Goal: Check status: Check status

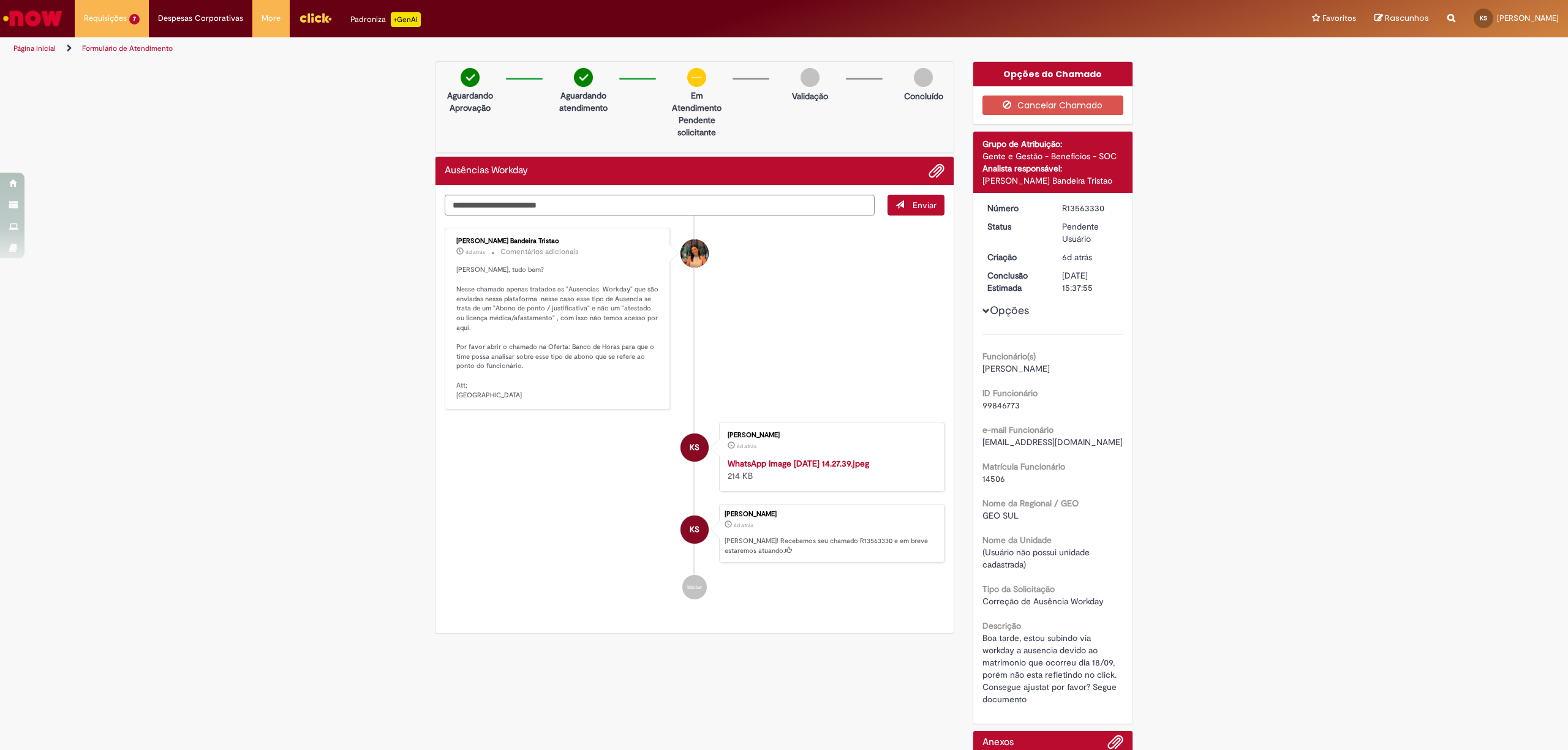
click at [807, 297] on li "[PERSON_NAME] Bandeira Tristao 4d atrás 4 dias atrás Comentários adicionais Olá…" at bounding box center [694, 318] width 500 height 182
click at [114, 74] on span "3d atrás 3 dias atrás SR000589591" at bounding box center [142, 75] width 110 height 10
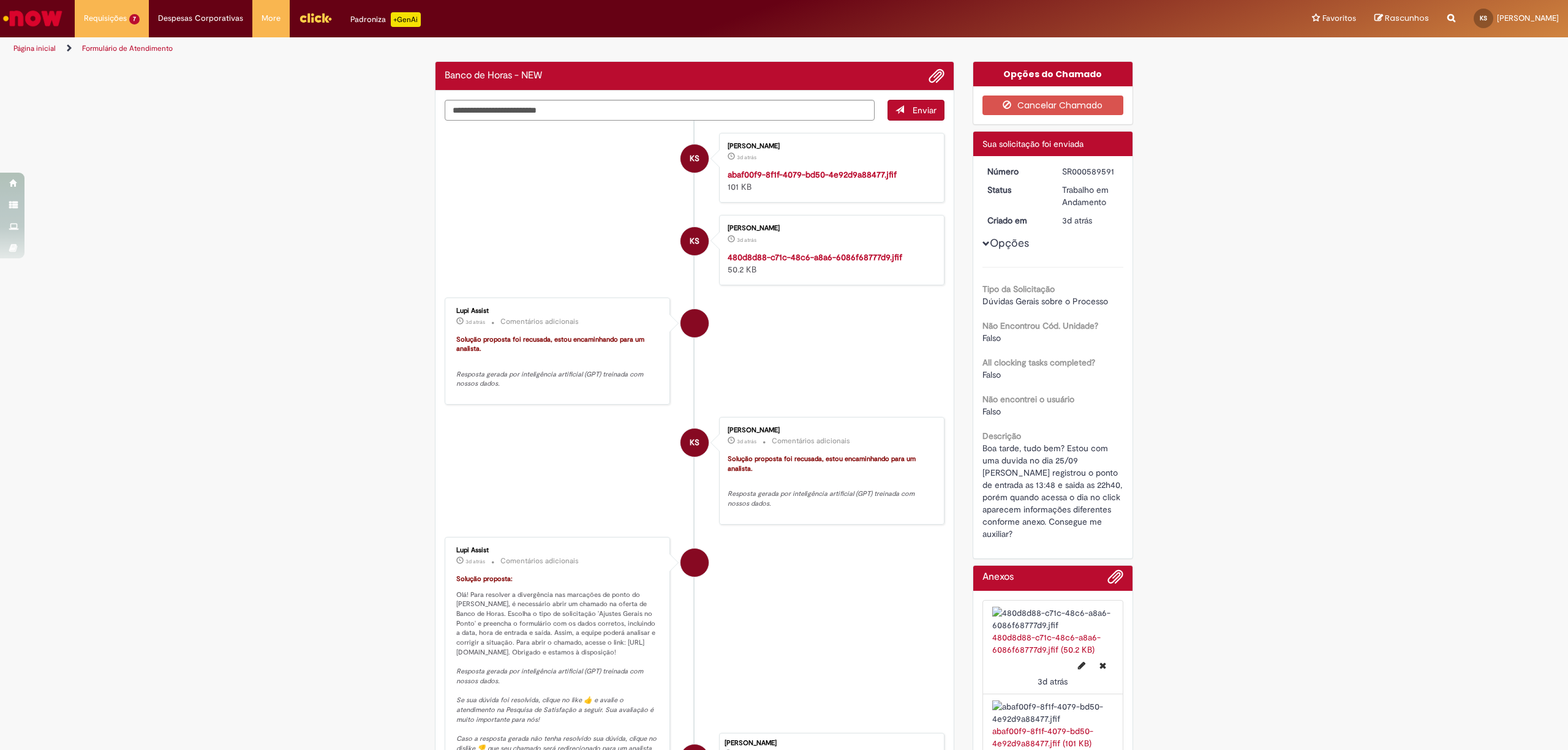
click at [623, 203] on li "KS [PERSON_NAME] 3d atrás 3 dias atrás abaf00f9-8f1f-4079-bd50-4e92d9a88477.jfi…" at bounding box center [694, 168] width 500 height 70
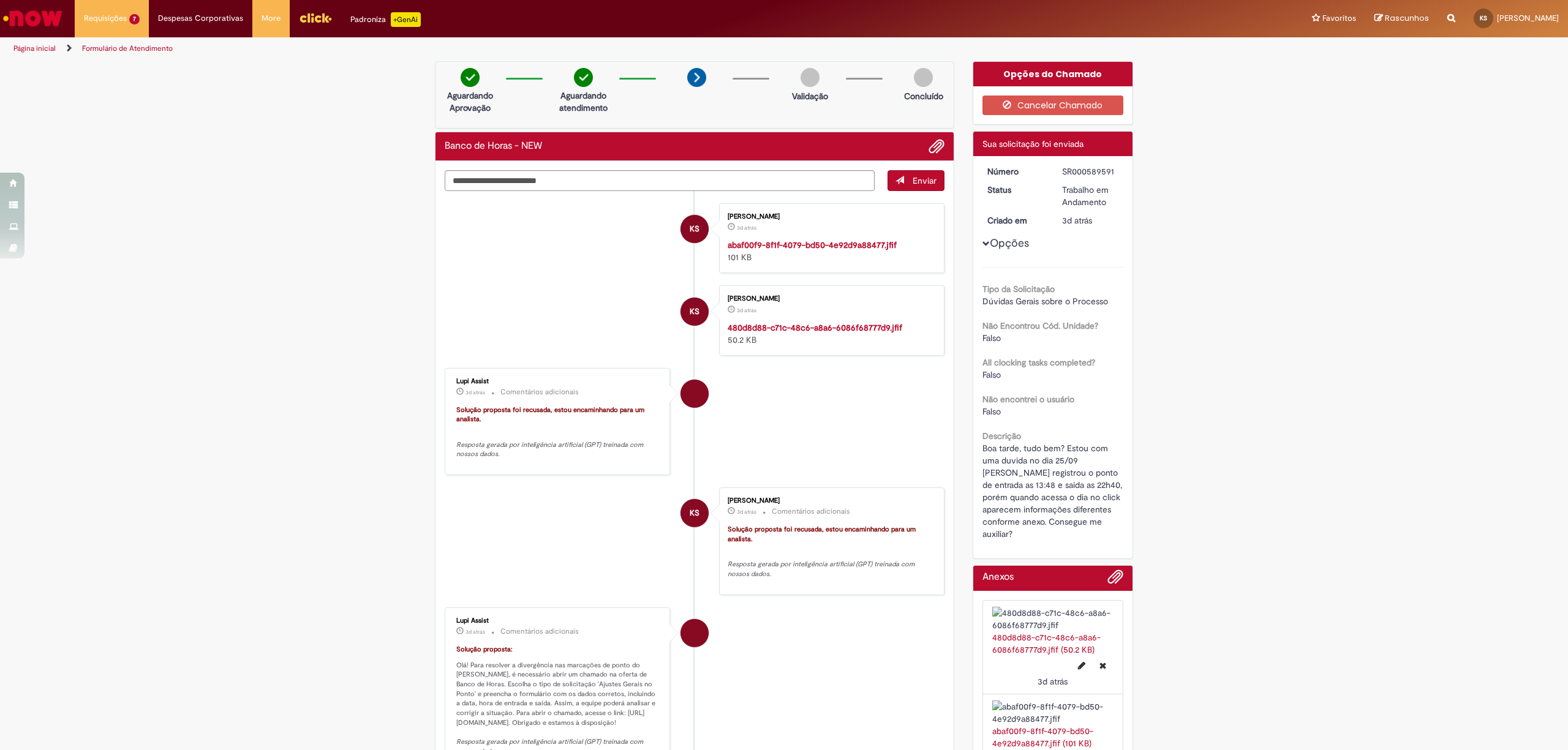
click at [514, 273] on li "KS [PERSON_NAME] 3d atrás 3 dias atrás abaf00f9-8f1f-4079-bd50-4e92d9a88477.jfi…" at bounding box center [694, 238] width 500 height 70
click at [128, 237] on span "26d atrás 26 dias atrás R13482670" at bounding box center [142, 242] width 110 height 10
click at [131, 71] on span "3d atrás 3 dias atrás SR000589591" at bounding box center [142, 75] width 110 height 10
click at [229, 208] on div "Verificar Código de Barras Aguardando Aprovação Aguardando atendimento Validaçã…" at bounding box center [784, 528] width 1568 height 936
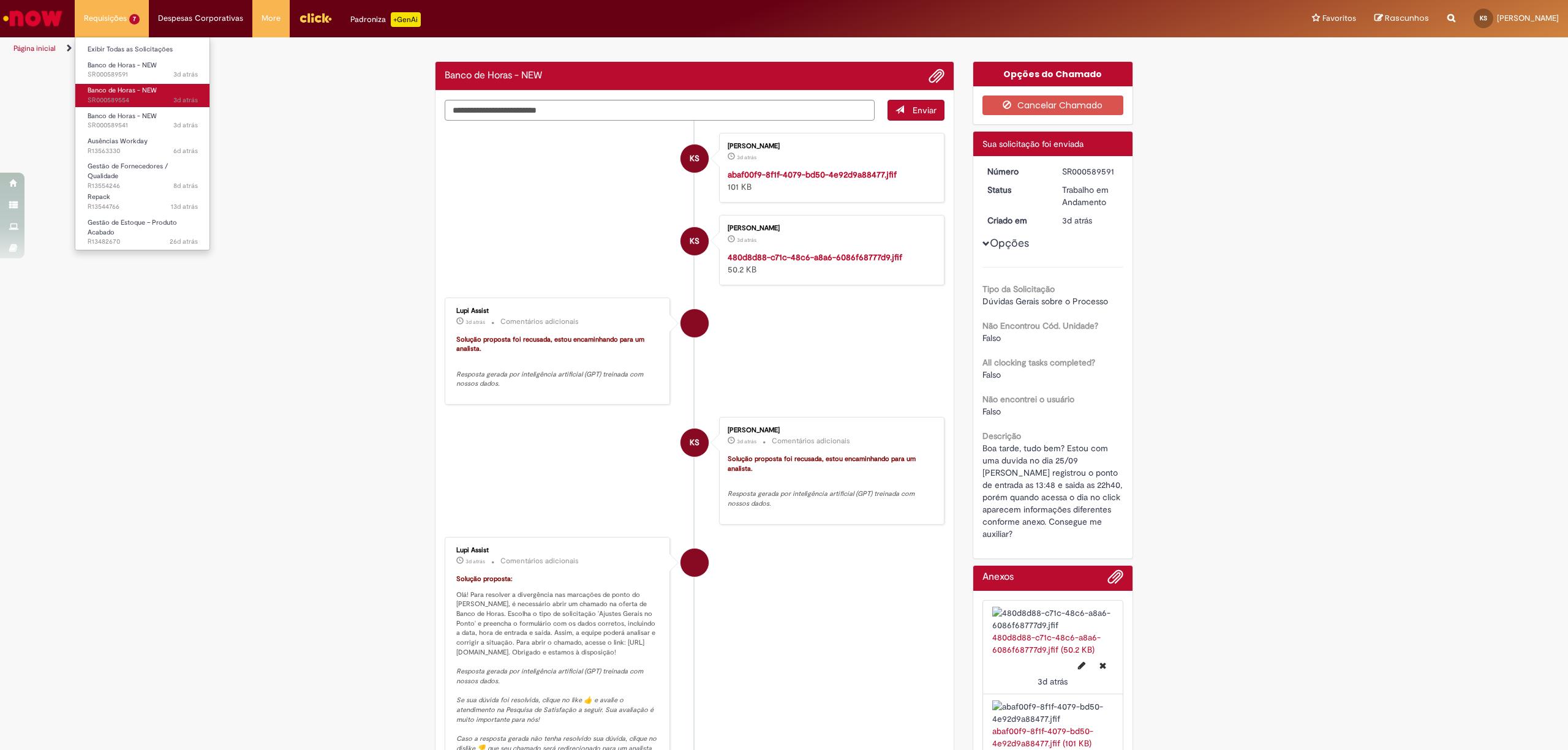
click at [156, 93] on span "Banco de Horas - NEW" at bounding box center [122, 89] width 69 height 9
click at [230, 211] on div "Verificar Código de Barras Banco de Horas - NEW Enviar KS [PERSON_NAME] 3d atrá…" at bounding box center [784, 494] width 1568 height 866
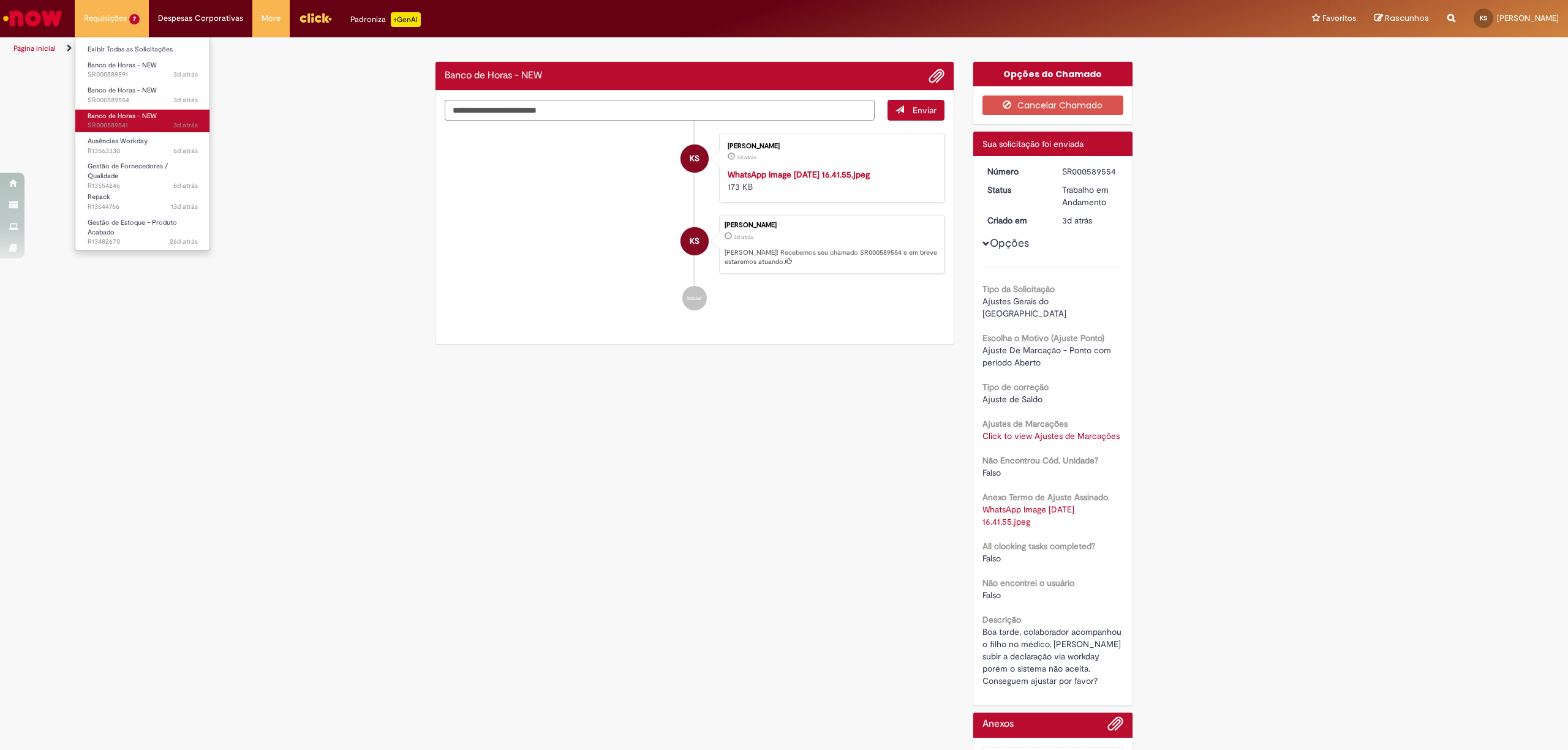
click at [154, 119] on span "Banco de Horas - NEW" at bounding box center [122, 116] width 69 height 9
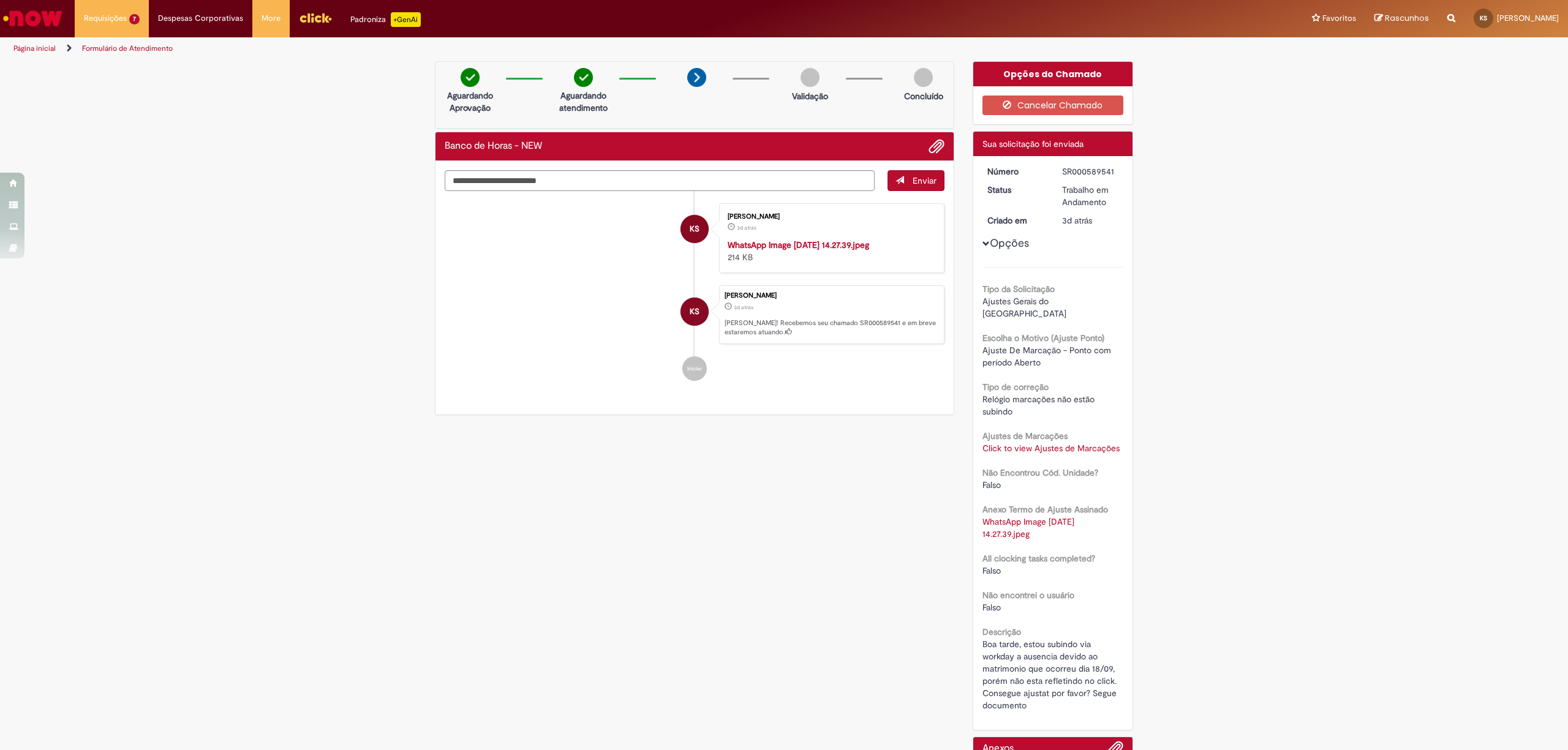
drag, startPoint x: 482, startPoint y: 315, endPoint x: 501, endPoint y: 307, distance: 20.6
click at [482, 273] on li "KS [PERSON_NAME] 3d atrás 3 dias atrás WhatsApp Image [DATE] 14.27.39.jpeg 214 …" at bounding box center [694, 238] width 500 height 70
